Goal: Task Accomplishment & Management: Use online tool/utility

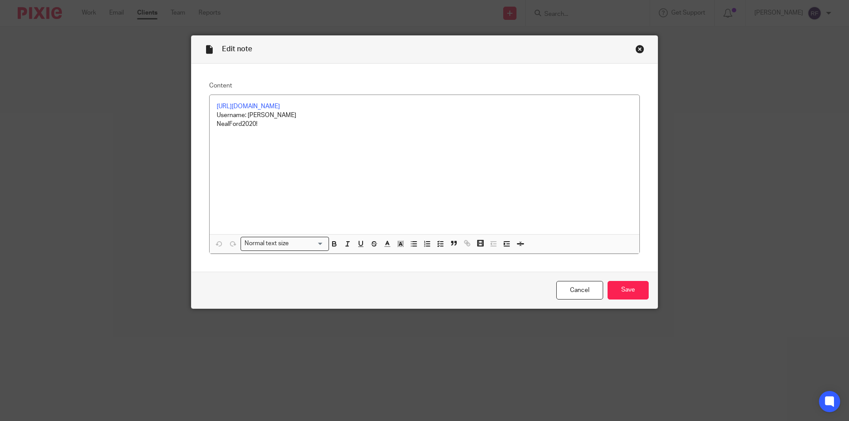
click at [635, 52] on div "Close this dialog window" at bounding box center [639, 49] width 9 height 9
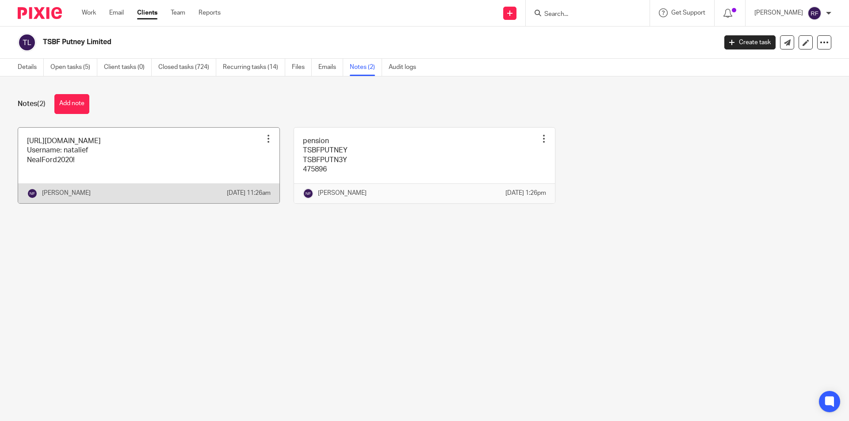
click at [203, 173] on link at bounding box center [148, 166] width 261 height 76
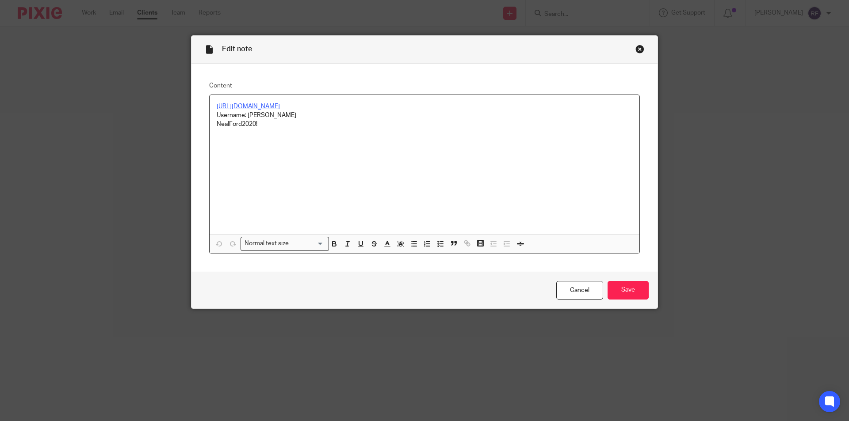
click at [272, 107] on link "[URL][DOMAIN_NAME]" at bounding box center [248, 106] width 63 height 6
click at [279, 111] on p "[URL][DOMAIN_NAME]" at bounding box center [424, 106] width 415 height 9
click at [276, 108] on link "[URL][DOMAIN_NAME]" at bounding box center [248, 106] width 63 height 6
click at [276, 107] on link "[URL][DOMAIN_NAME]" at bounding box center [248, 106] width 63 height 6
click at [280, 123] on link "[URL][DOMAIN_NAME]" at bounding box center [256, 123] width 63 height 9
